Goal: Download file/media

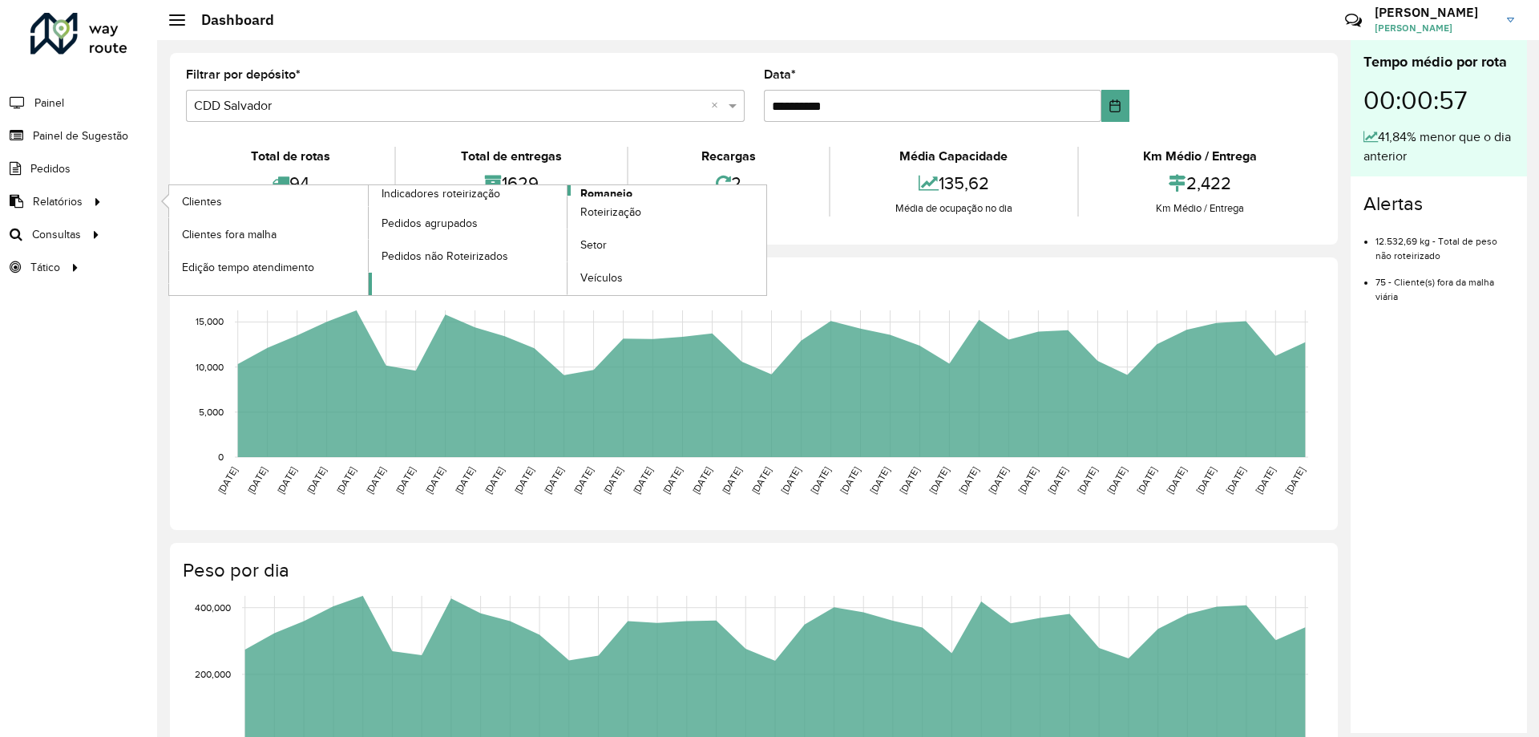
click at [608, 192] on span "Romaneio" at bounding box center [606, 193] width 52 height 17
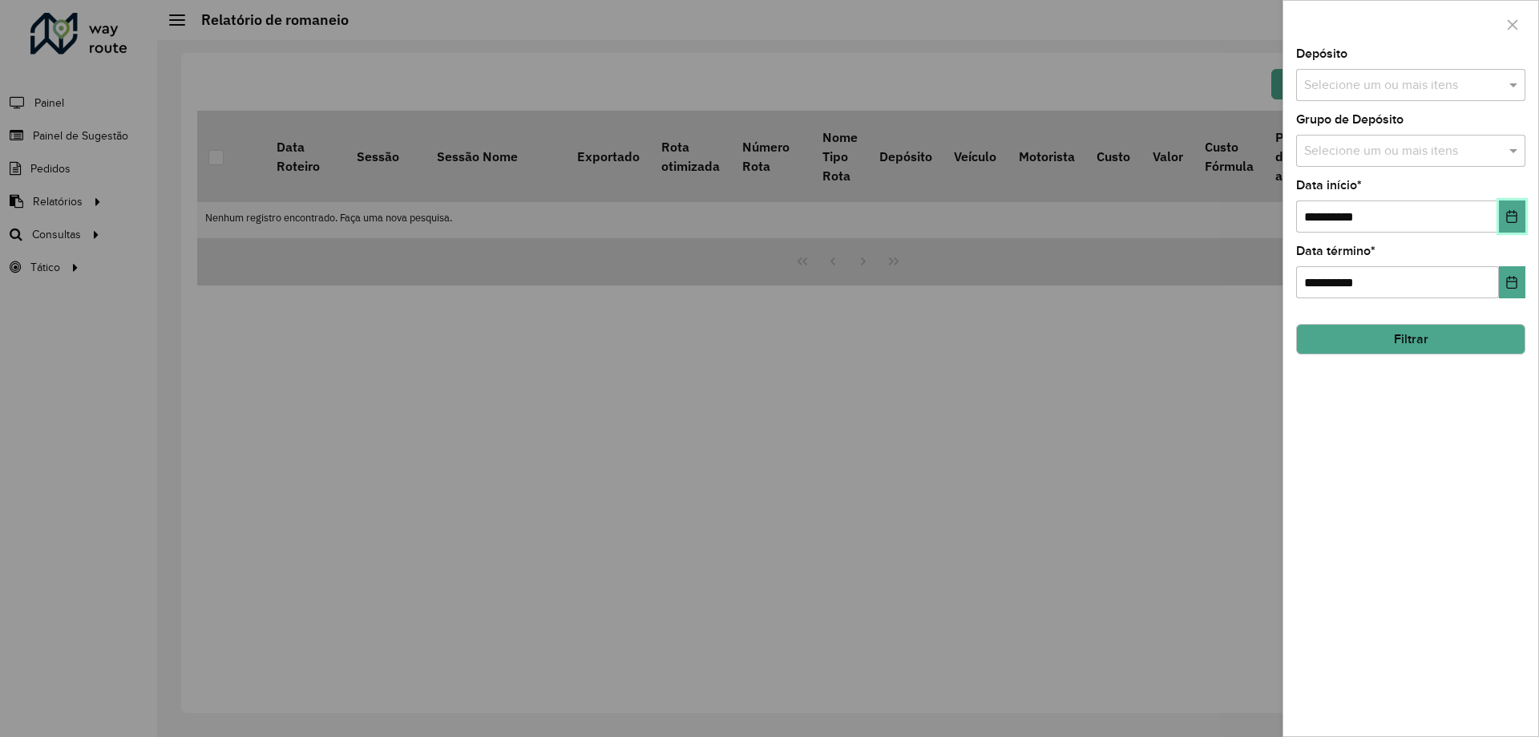
click at [1518, 216] on icon "Choose Date" at bounding box center [1511, 216] width 13 height 13
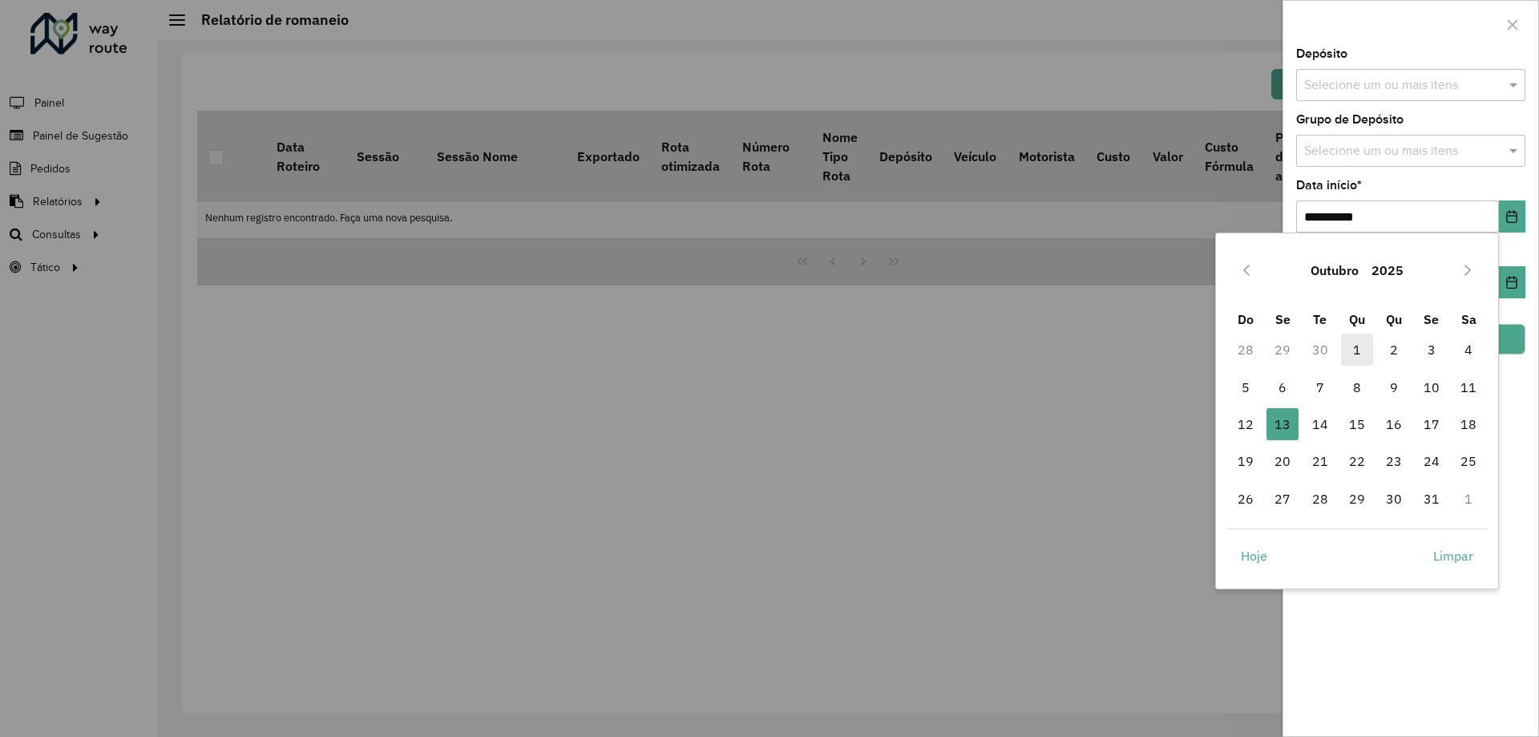
click at [1360, 354] on span "1" at bounding box center [1357, 349] width 32 height 32
type input "**********"
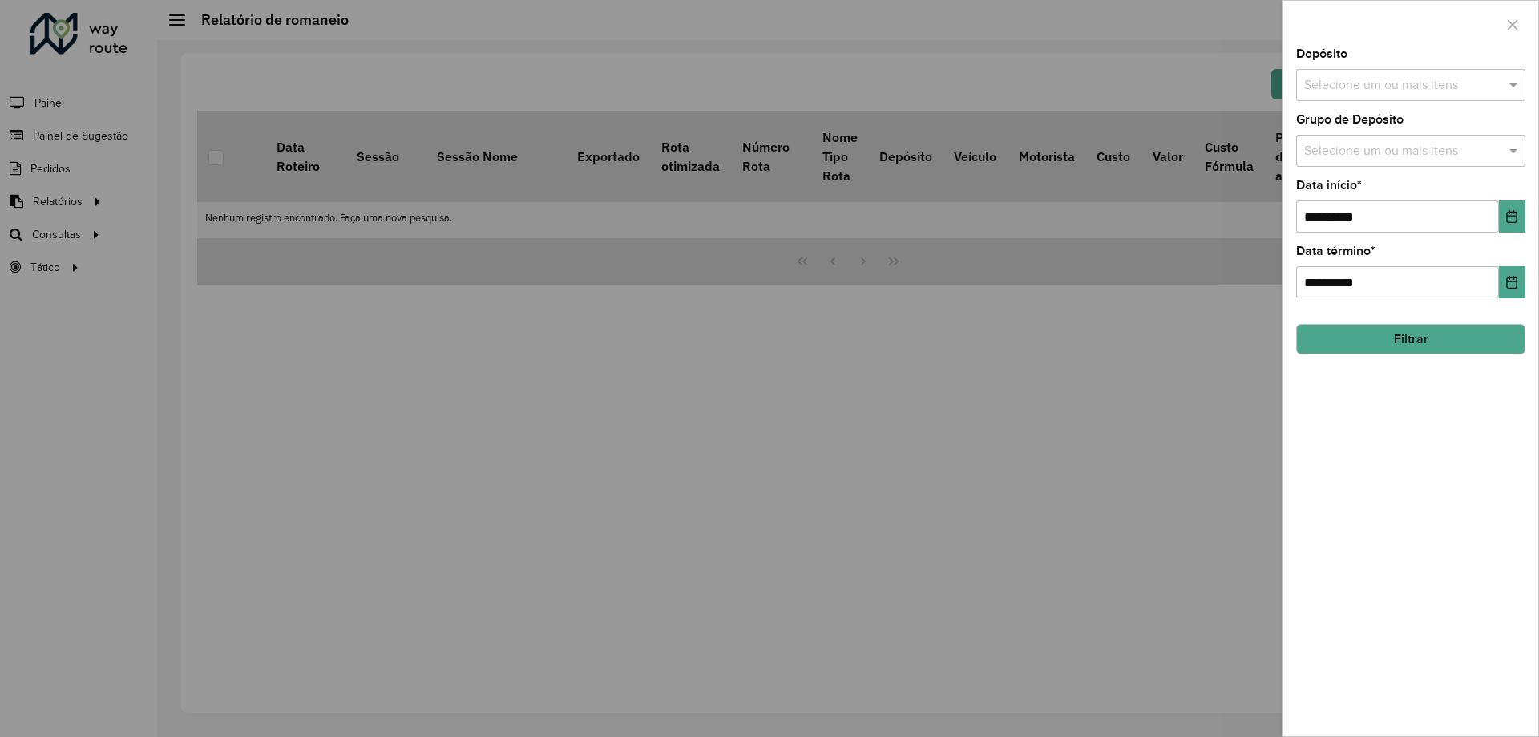
click at [1340, 70] on div "Selecione um ou mais itens" at bounding box center [1410, 85] width 229 height 32
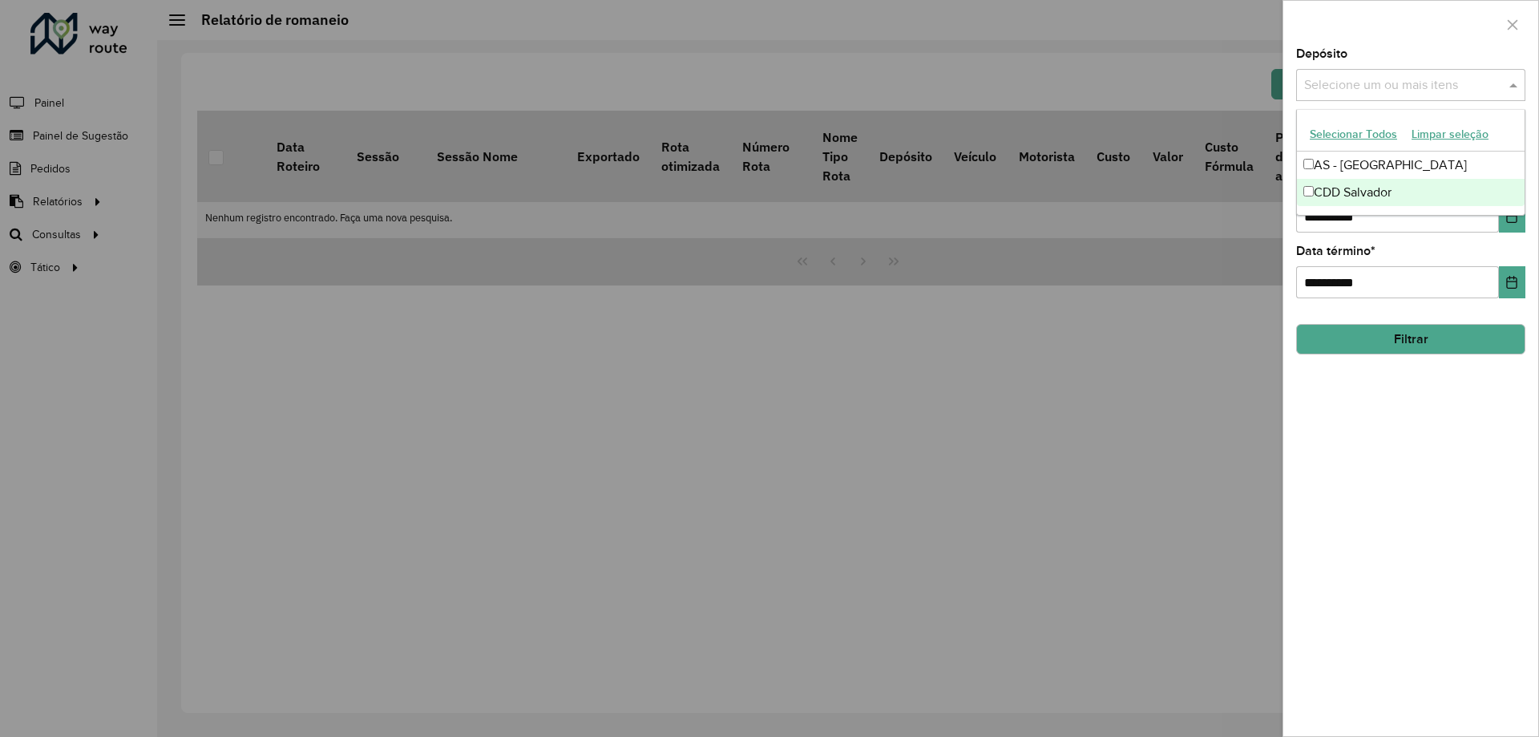
click at [1332, 188] on div "CDD Salvador" at bounding box center [1411, 192] width 228 height 27
click at [1358, 497] on div "**********" at bounding box center [1410, 392] width 255 height 688
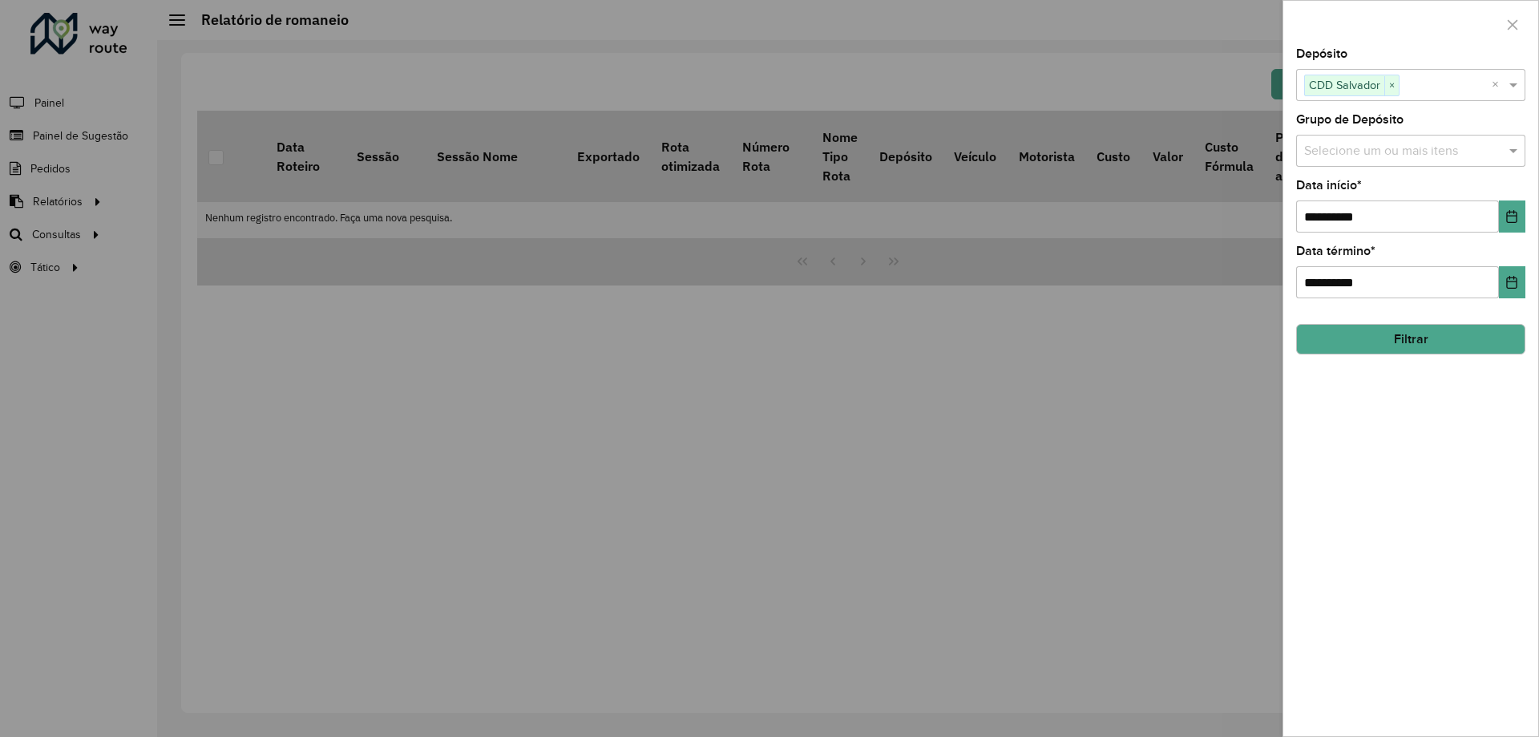
click at [1407, 342] on button "Filtrar" at bounding box center [1410, 339] width 229 height 30
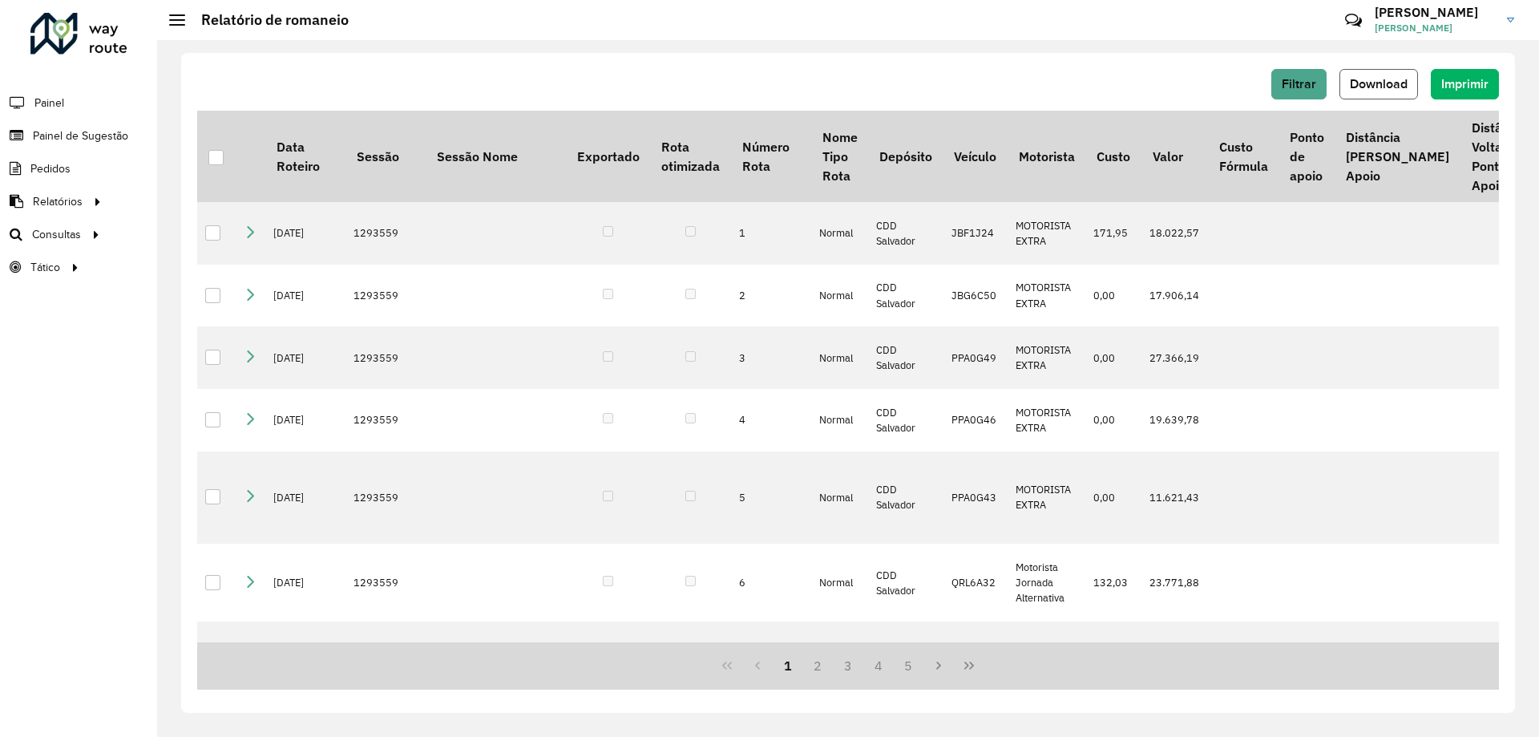
click at [1412, 87] on button "Download" at bounding box center [1379, 84] width 79 height 30
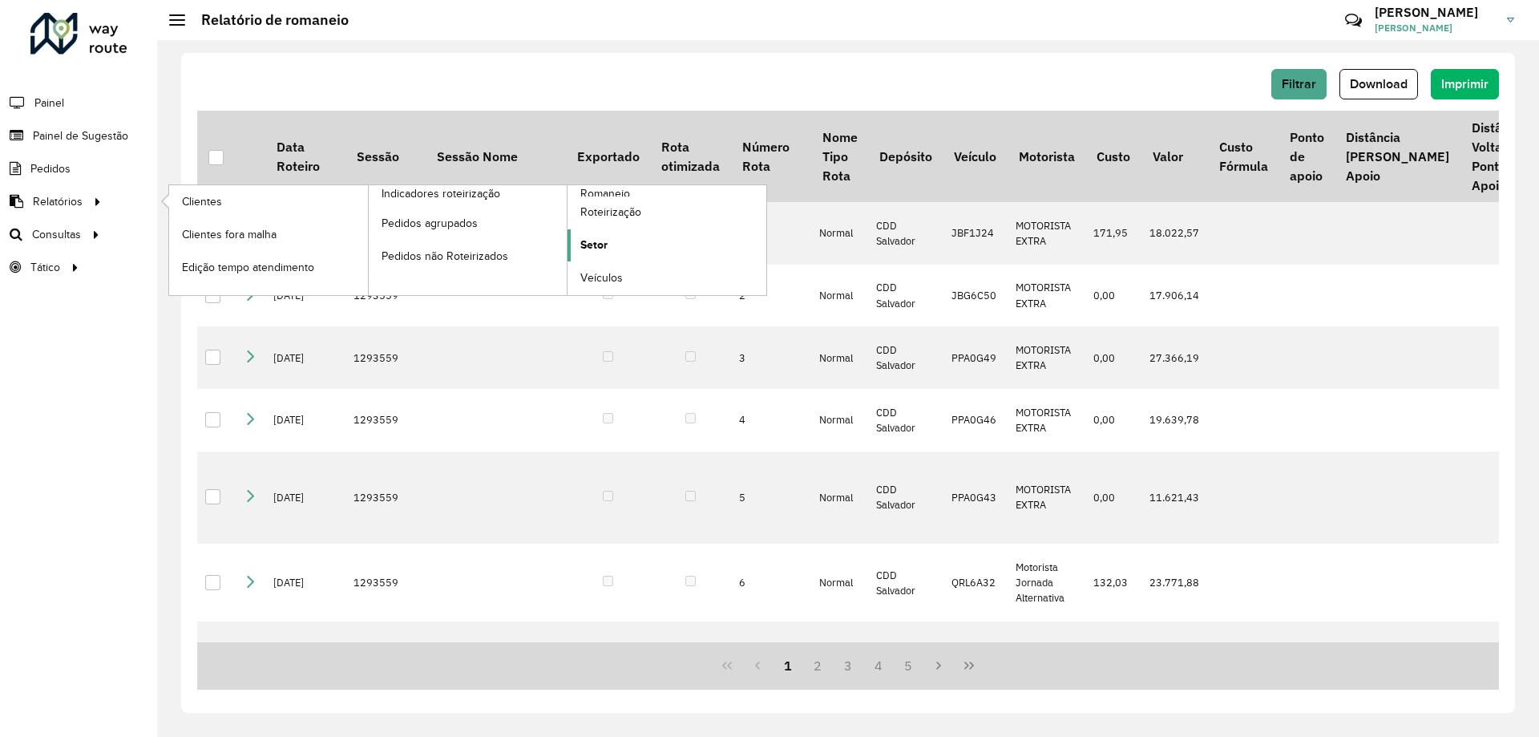
click at [602, 251] on span "Setor" at bounding box center [593, 244] width 27 height 17
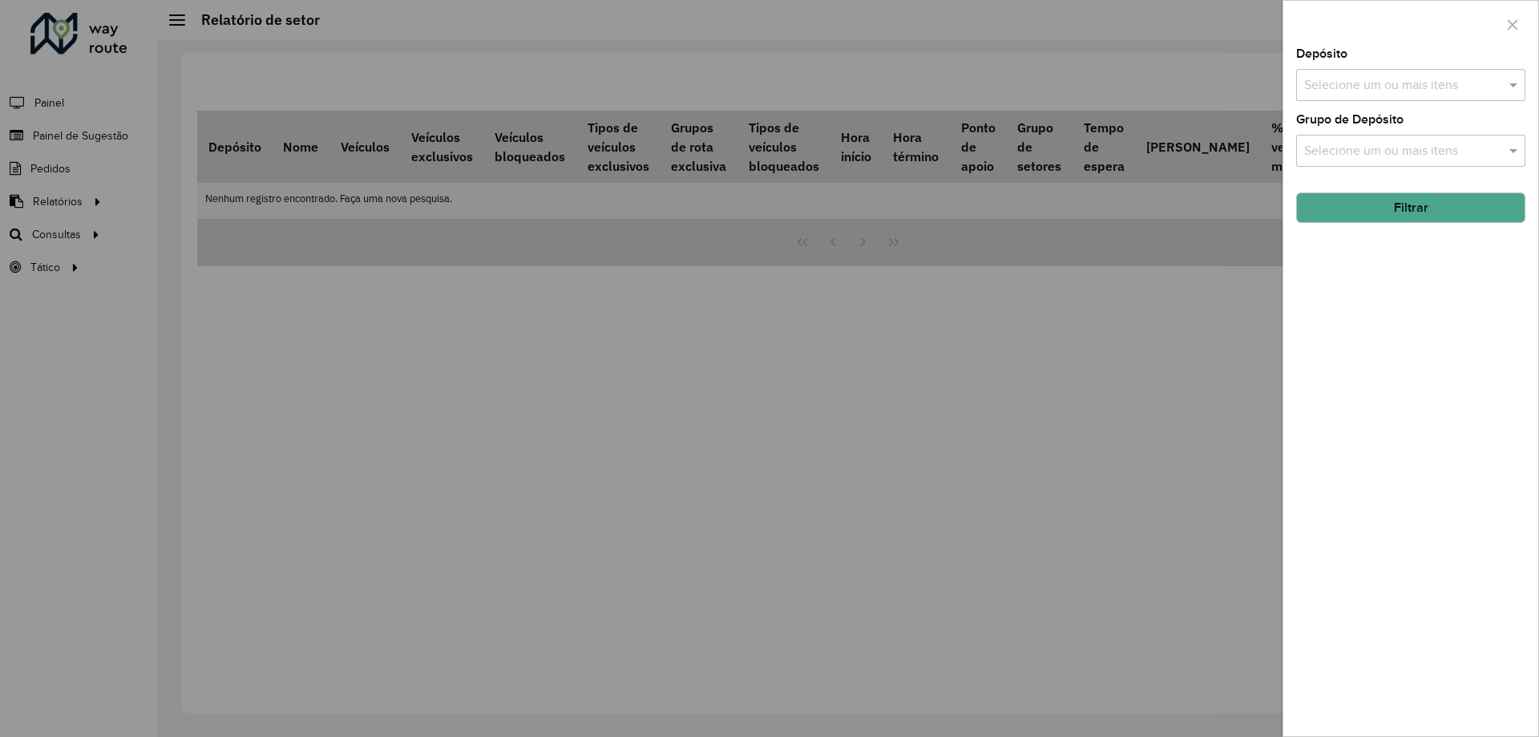
click at [1348, 66] on div "Depósito Selecione um ou mais itens" at bounding box center [1410, 74] width 229 height 53
click at [1341, 99] on div "Selecione um ou mais itens" at bounding box center [1410, 85] width 229 height 32
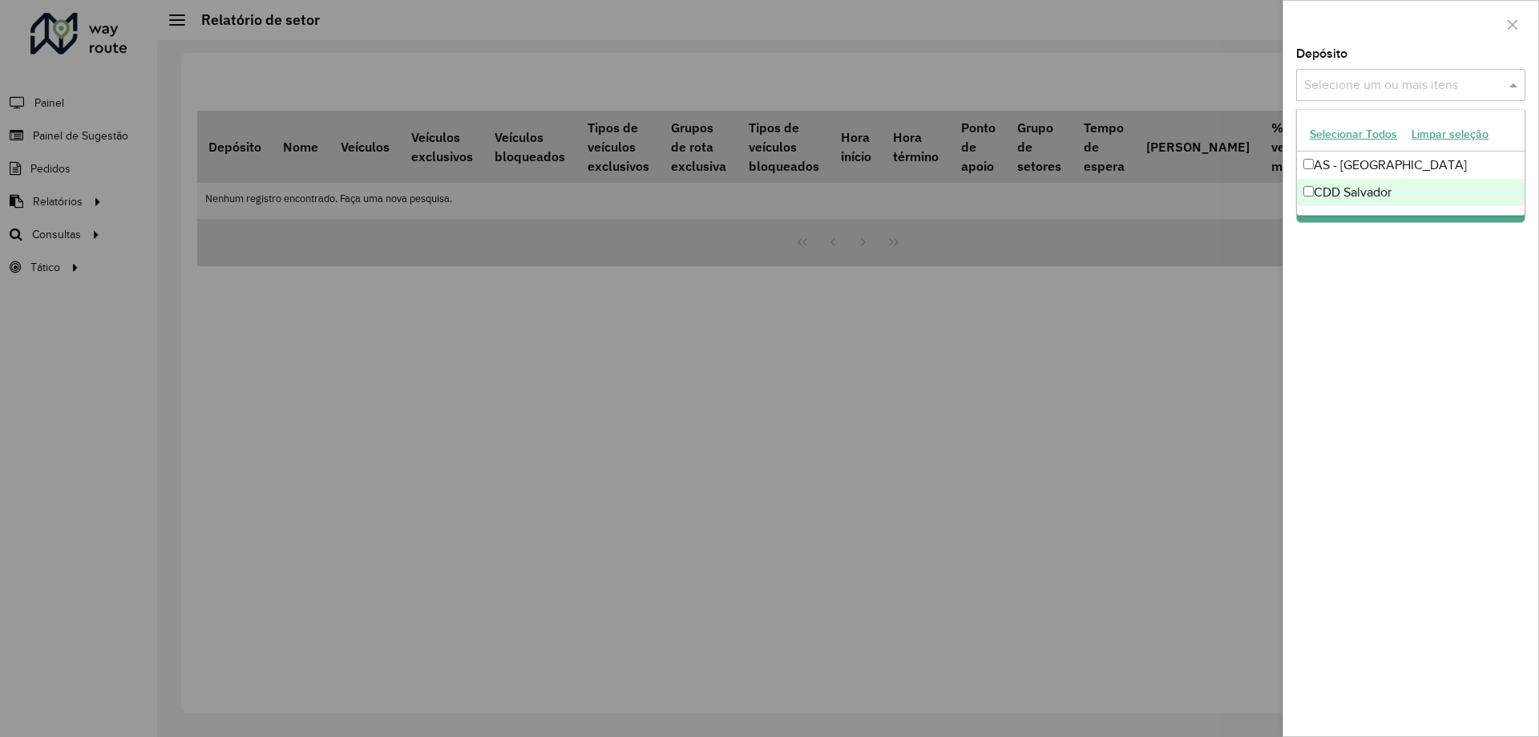
click at [1315, 188] on div "CDD Salvador" at bounding box center [1411, 192] width 228 height 27
click at [1307, 305] on div "Depósito Selecione um ou mais itens CDD Salvador × × Grupo de Depósito Selecion…" at bounding box center [1410, 392] width 255 height 688
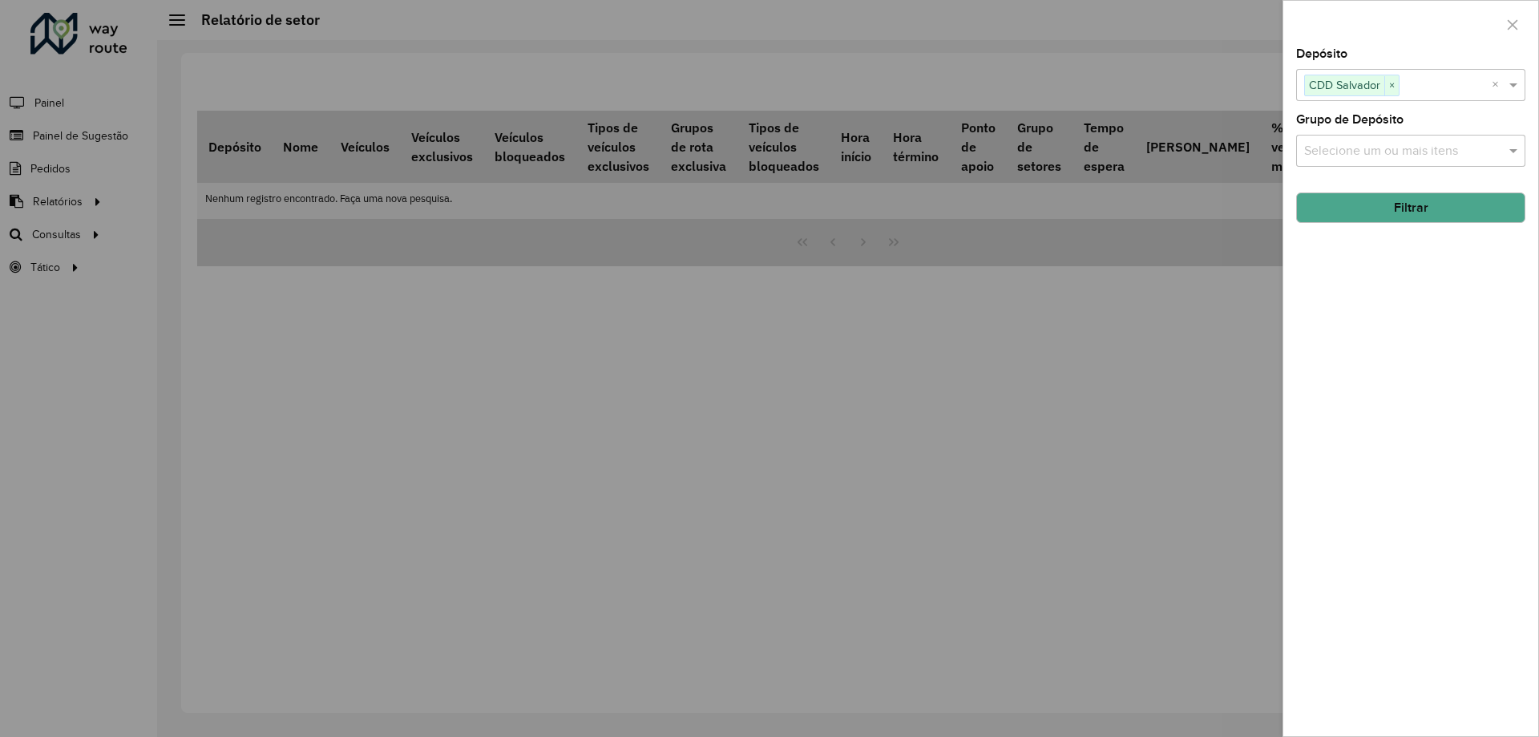
click at [1384, 205] on button "Filtrar" at bounding box center [1410, 207] width 229 height 30
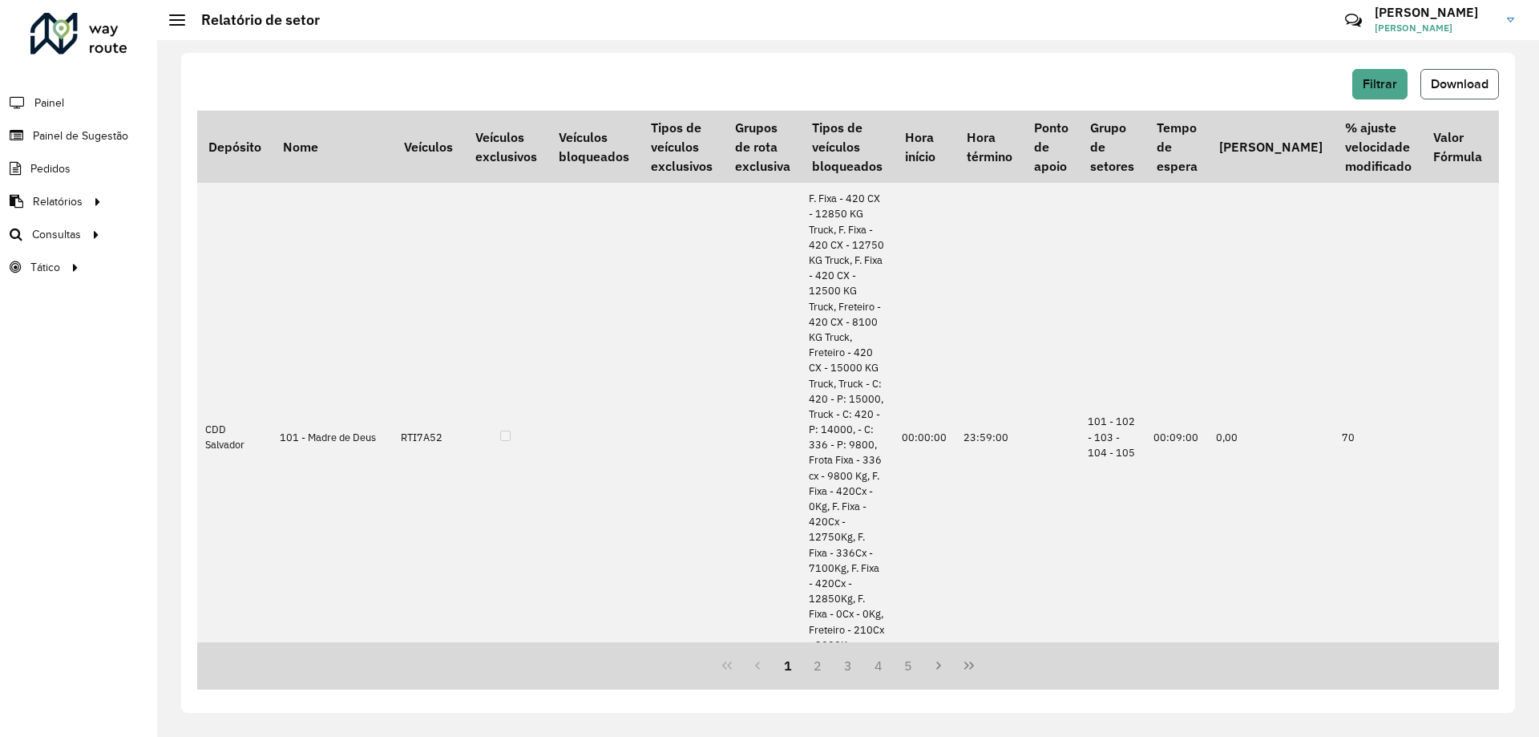
click at [1455, 82] on span "Download" at bounding box center [1460, 84] width 58 height 14
click at [52, 95] on span "Painel" at bounding box center [50, 103] width 33 height 17
